Goal: Information Seeking & Learning: Learn about a topic

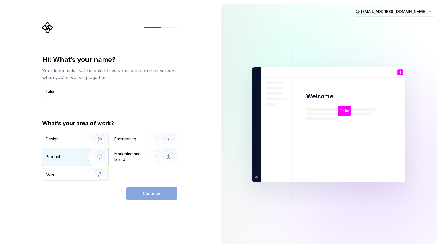
type input "Talia"
click at [97, 153] on img "button" at bounding box center [96, 156] width 35 height 37
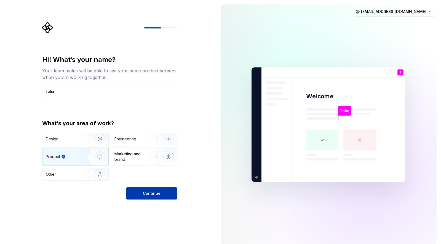
click at [164, 191] on button "Continue" at bounding box center [151, 193] width 51 height 12
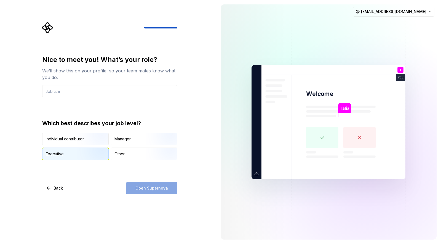
click at [86, 159] on img "button" at bounding box center [95, 160] width 35 height 37
click at [165, 193] on div "Open Supernova" at bounding box center [151, 188] width 51 height 12
click at [152, 188] on div "Open Supernova" at bounding box center [151, 188] width 51 height 12
click at [94, 94] on input "text" at bounding box center [109, 91] width 135 height 12
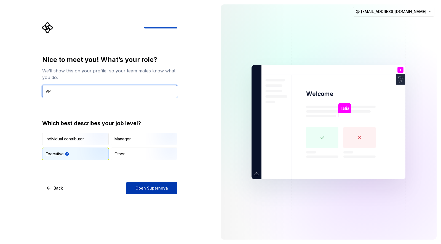
type input "VP"
click at [149, 183] on button "Open Supernova" at bounding box center [151, 188] width 51 height 12
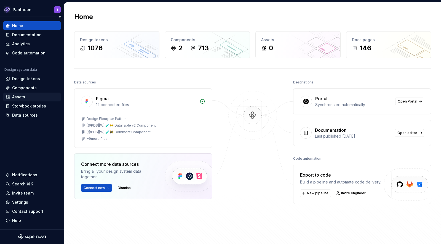
click at [23, 97] on div "Assets" at bounding box center [18, 97] width 13 height 6
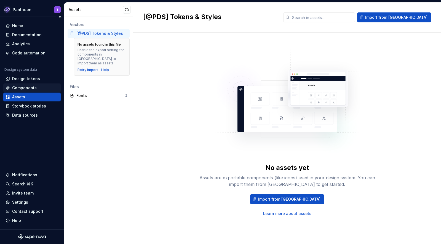
click at [23, 89] on div "Components" at bounding box center [24, 88] width 25 height 6
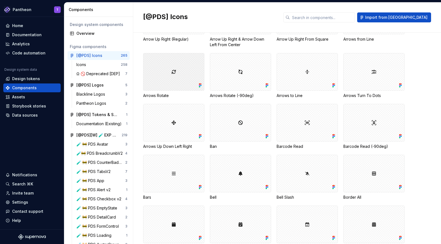
scroll to position [413, 0]
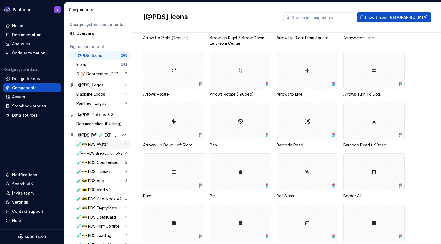
click at [99, 141] on div "🧪 🚧 PDS Avatar" at bounding box center [93, 144] width 34 height 6
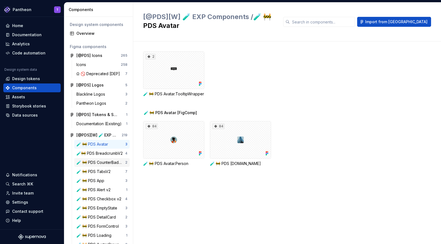
click at [101, 162] on div "🧪 🚧 PDS CounterBadge" at bounding box center [100, 162] width 49 height 6
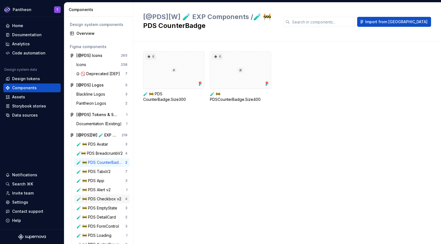
click at [100, 198] on div "🧪 🚧 PDS Checkbox v2" at bounding box center [99, 199] width 47 height 6
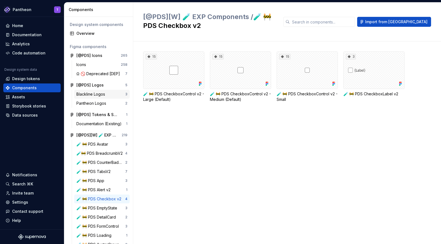
click at [97, 94] on div "Blackline Logos" at bounding box center [91, 94] width 31 height 6
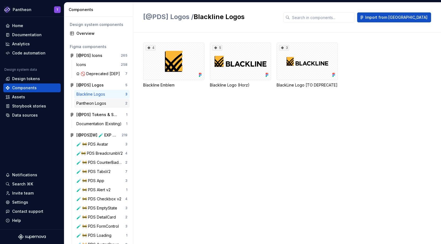
click at [99, 104] on div "Pantheon Logos" at bounding box center [92, 103] width 32 height 6
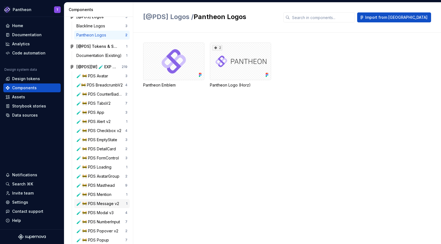
scroll to position [71, 0]
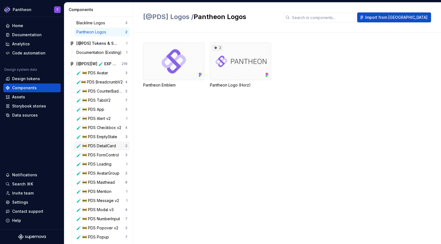
click at [99, 145] on div "🧪 🚧 PDS DetailCard" at bounding box center [97, 146] width 42 height 6
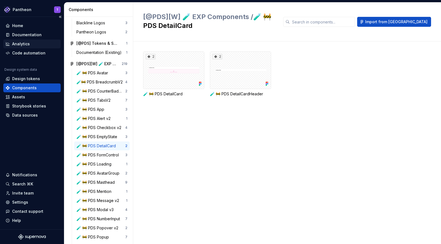
click at [18, 44] on div "Analytics" at bounding box center [21, 44] width 18 height 6
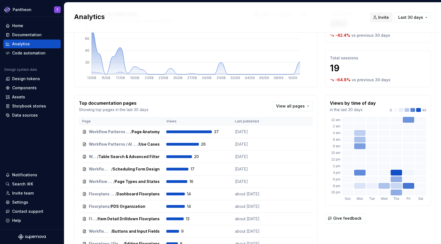
scroll to position [53, 0]
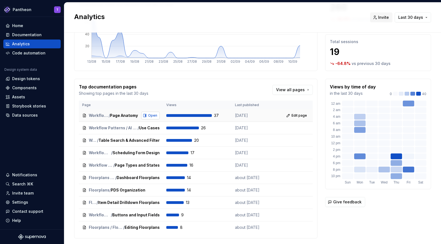
click at [147, 117] on button "Open" at bounding box center [150, 115] width 18 height 8
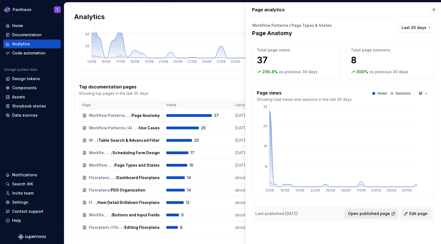
click at [374, 216] on span "Open published page" at bounding box center [369, 213] width 42 height 6
